Goal: Information Seeking & Learning: Learn about a topic

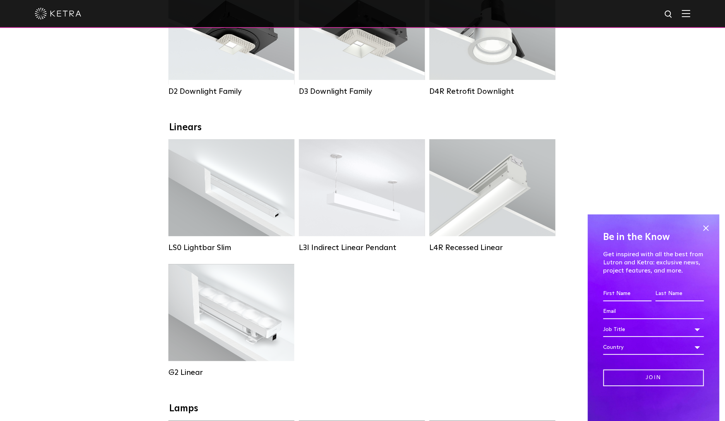
scroll to position [155, 0]
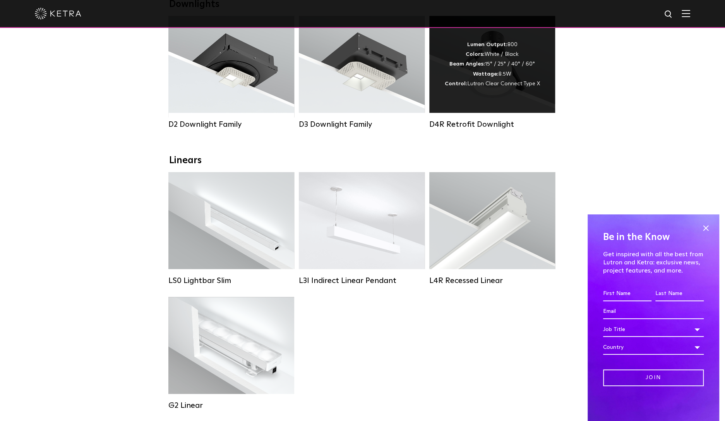
click at [495, 71] on div "Lumen Output: 800 Colors: White / Black Beam Angles: 15° / 25° / 40° / 60° Watt…" at bounding box center [492, 64] width 95 height 49
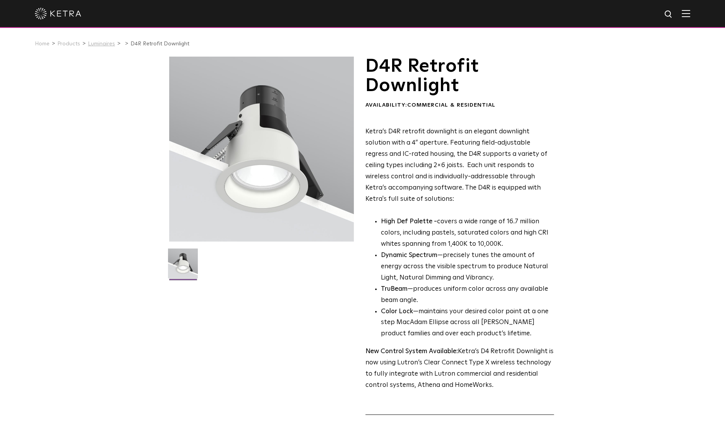
click at [101, 45] on link "Luminaires" at bounding box center [101, 43] width 27 height 5
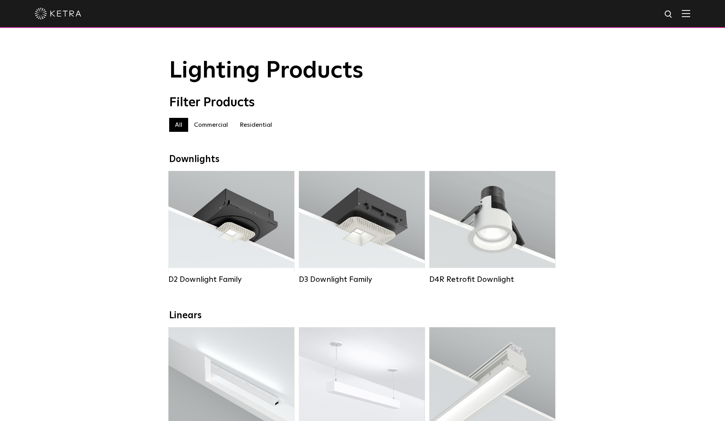
click at [460, 100] on div "Filter Products" at bounding box center [362, 102] width 387 height 15
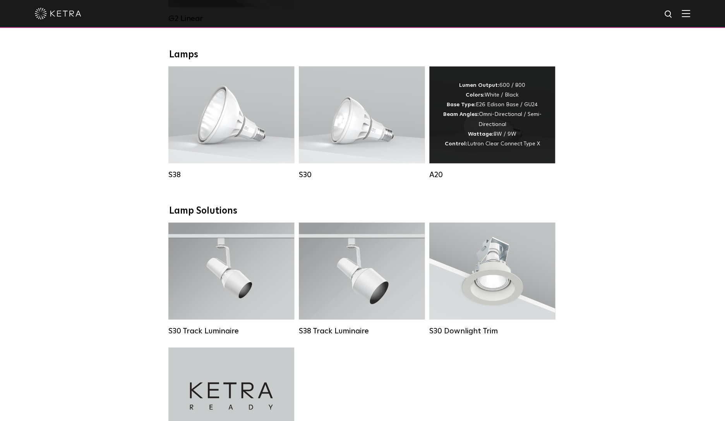
scroll to position [620, 0]
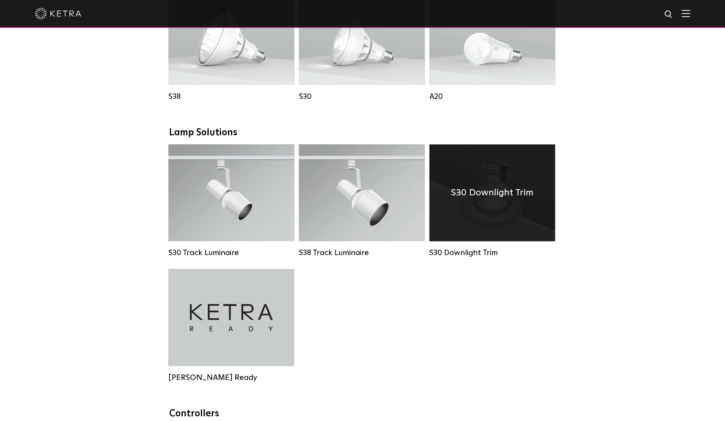
click at [495, 199] on h4 "S30 Downlight Trim" at bounding box center [492, 192] width 82 height 15
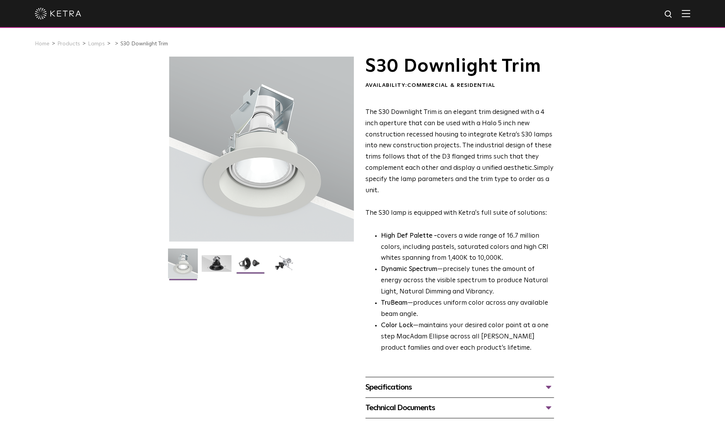
click at [243, 261] on img at bounding box center [250, 266] width 30 height 22
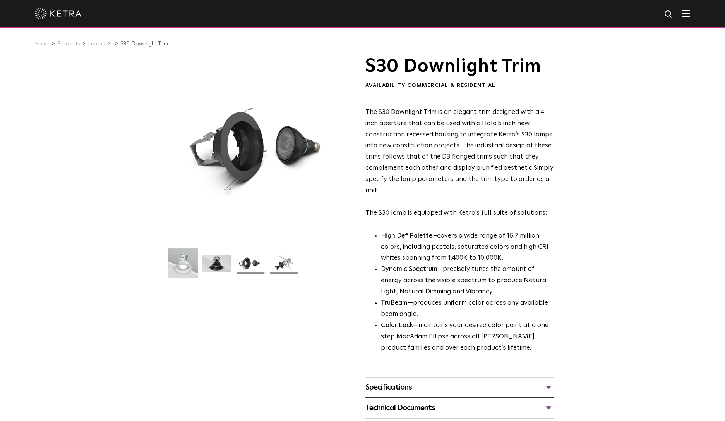
click at [278, 263] on img at bounding box center [284, 266] width 30 height 22
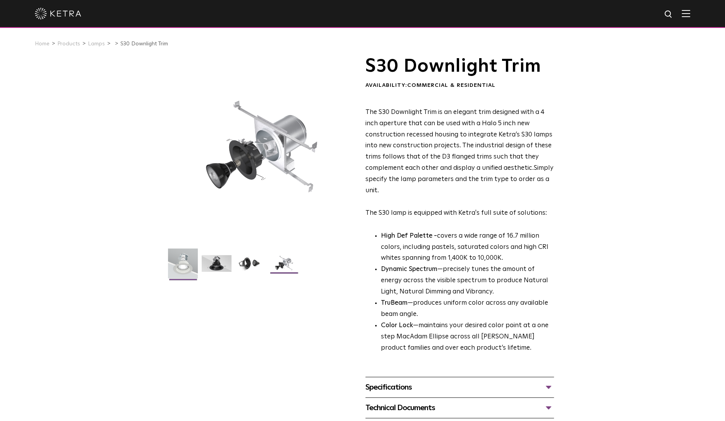
click at [184, 263] on img at bounding box center [183, 266] width 30 height 36
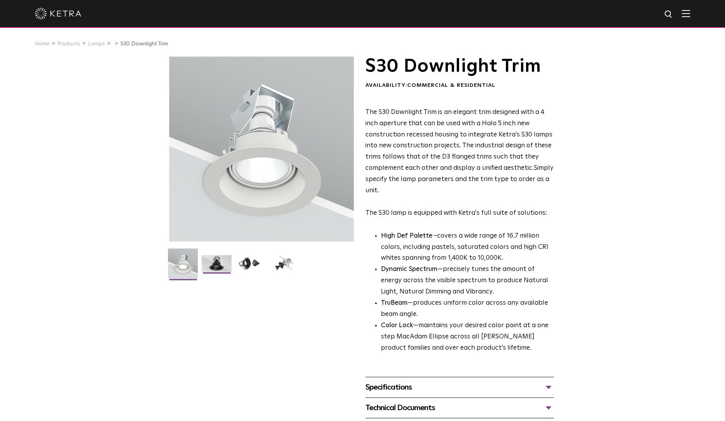
click at [211, 263] on img at bounding box center [217, 266] width 30 height 22
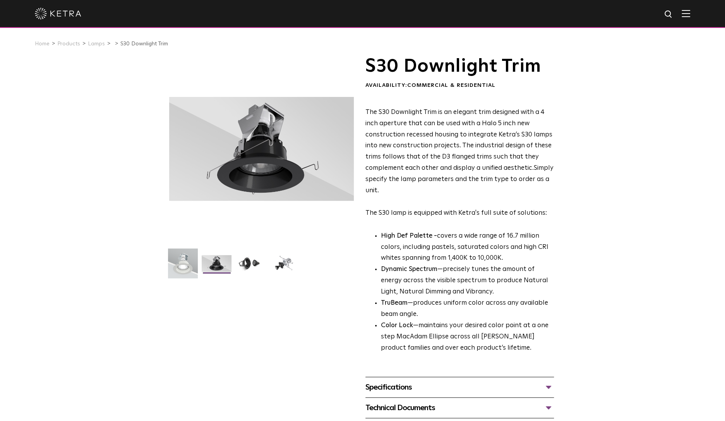
click at [586, 131] on div "S30 Downlight Trim Availability: Commercial & Residential The S30 Downlight Tri…" at bounding box center [362, 248] width 725 height 382
click at [288, 259] on img at bounding box center [284, 266] width 30 height 22
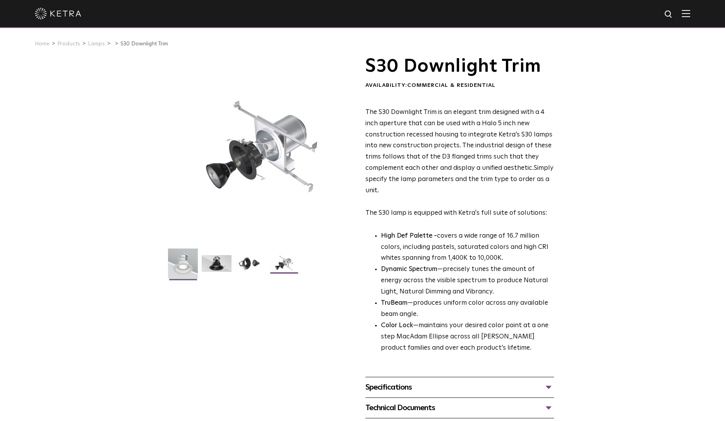
click at [184, 269] on img at bounding box center [183, 266] width 30 height 36
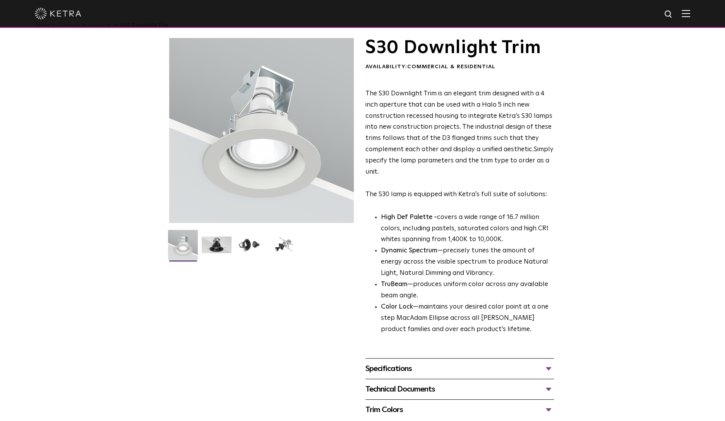
scroll to position [77, 0]
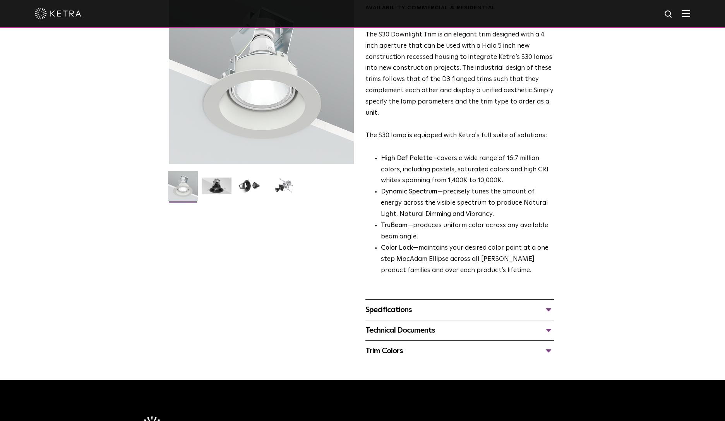
click at [436, 328] on div "Technical Documents" at bounding box center [460, 330] width 189 height 12
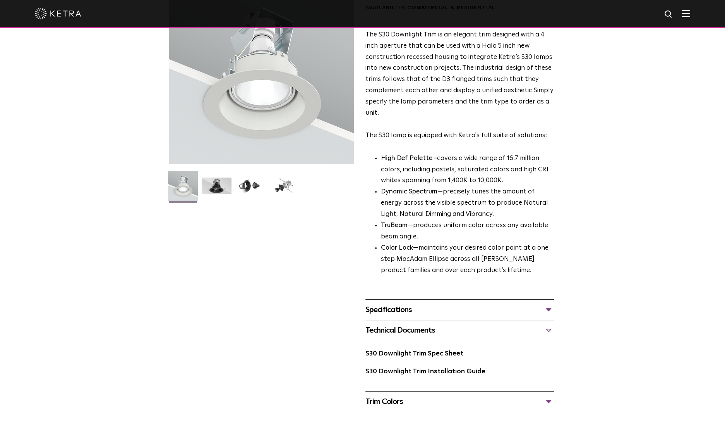
click at [426, 314] on div "Specifications" at bounding box center [460, 309] width 189 height 12
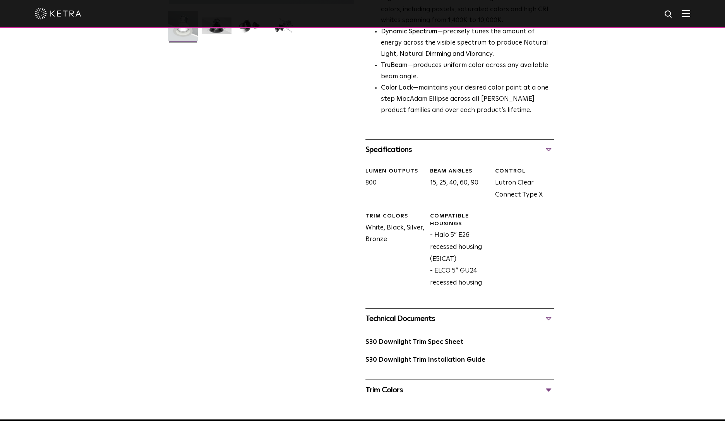
scroll to position [310, 0]
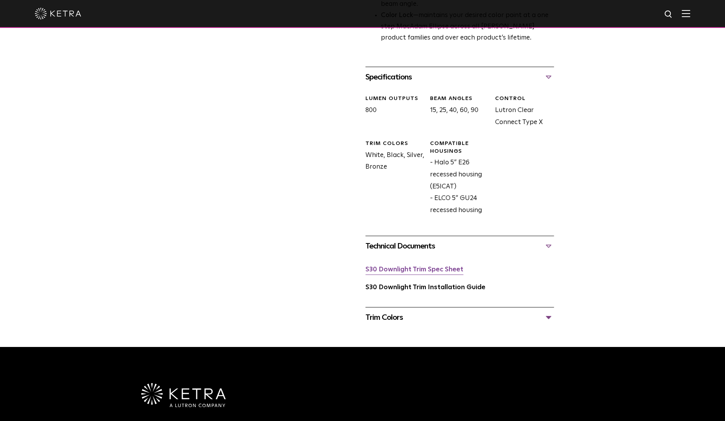
click at [413, 271] on link "S30 Downlight Trim Spec Sheet" at bounding box center [415, 269] width 98 height 7
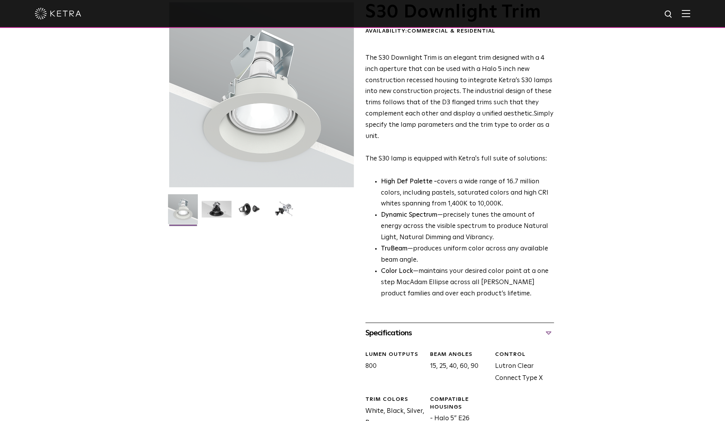
scroll to position [0, 0]
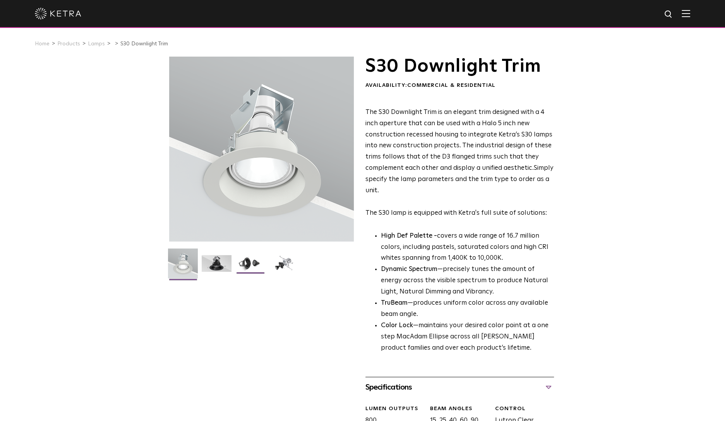
click at [254, 264] on img at bounding box center [250, 266] width 30 height 22
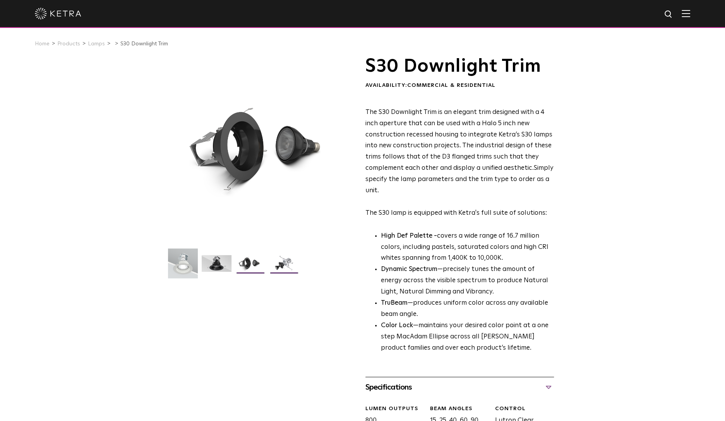
click at [284, 263] on img at bounding box center [284, 266] width 30 height 22
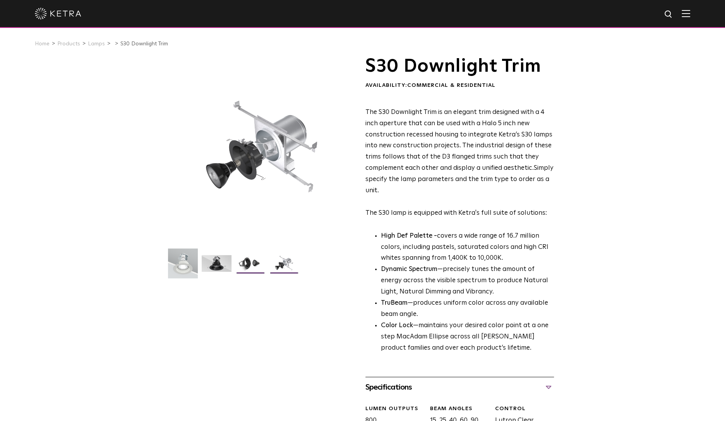
click at [261, 262] on img at bounding box center [250, 266] width 30 height 22
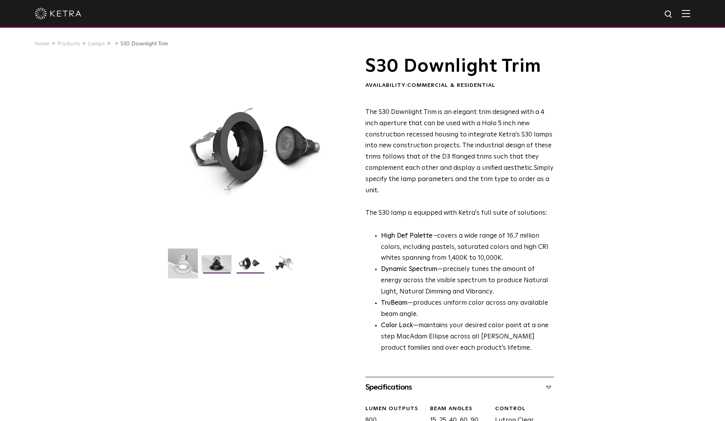
click at [228, 260] on img at bounding box center [217, 266] width 30 height 22
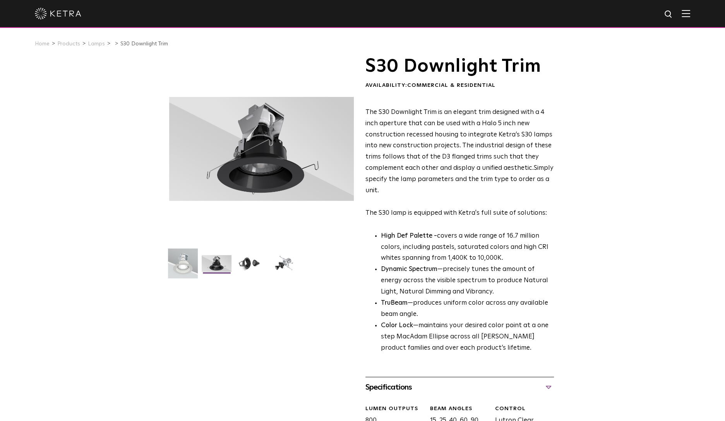
click at [451, 171] on span "The S30 Downlight Trim is an elegant trim designed with a 4 inch aperture that …" at bounding box center [459, 140] width 187 height 62
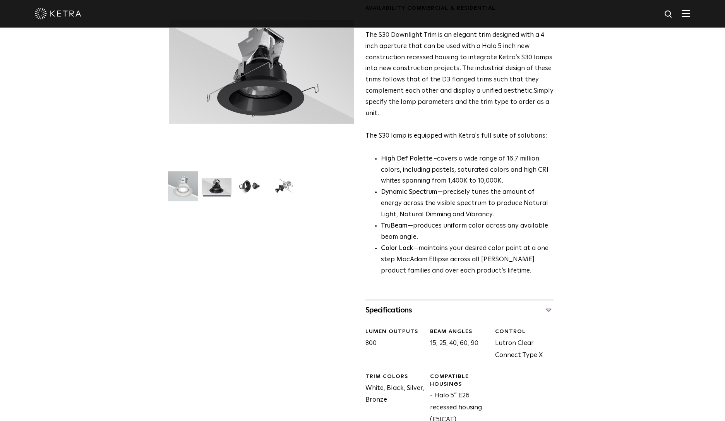
scroll to position [77, 0]
click at [603, 170] on div "S30 Downlight Trim Availability: Commercial & Residential The S30 Downlight Tri…" at bounding box center [362, 269] width 725 height 581
drag, startPoint x: 116, startPoint y: 105, endPoint x: 160, endPoint y: 83, distance: 49.4
click at [119, 104] on div "S30 Downlight Trim Availability: Commercial & Residential The S30 Downlight Tri…" at bounding box center [362, 269] width 725 height 581
